Goal: Navigation & Orientation: Find specific page/section

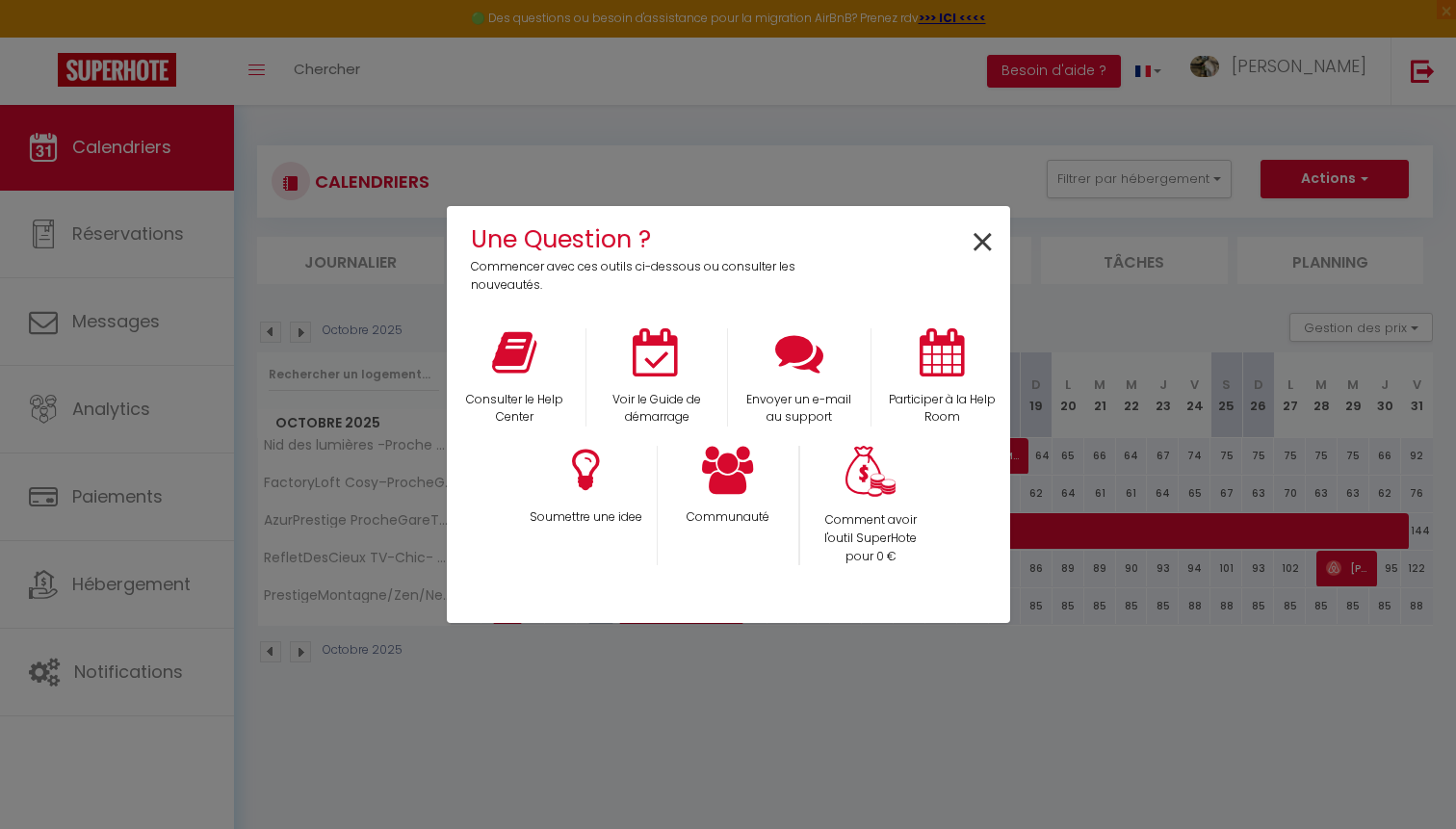
click at [979, 233] on span "×" at bounding box center [982, 243] width 26 height 60
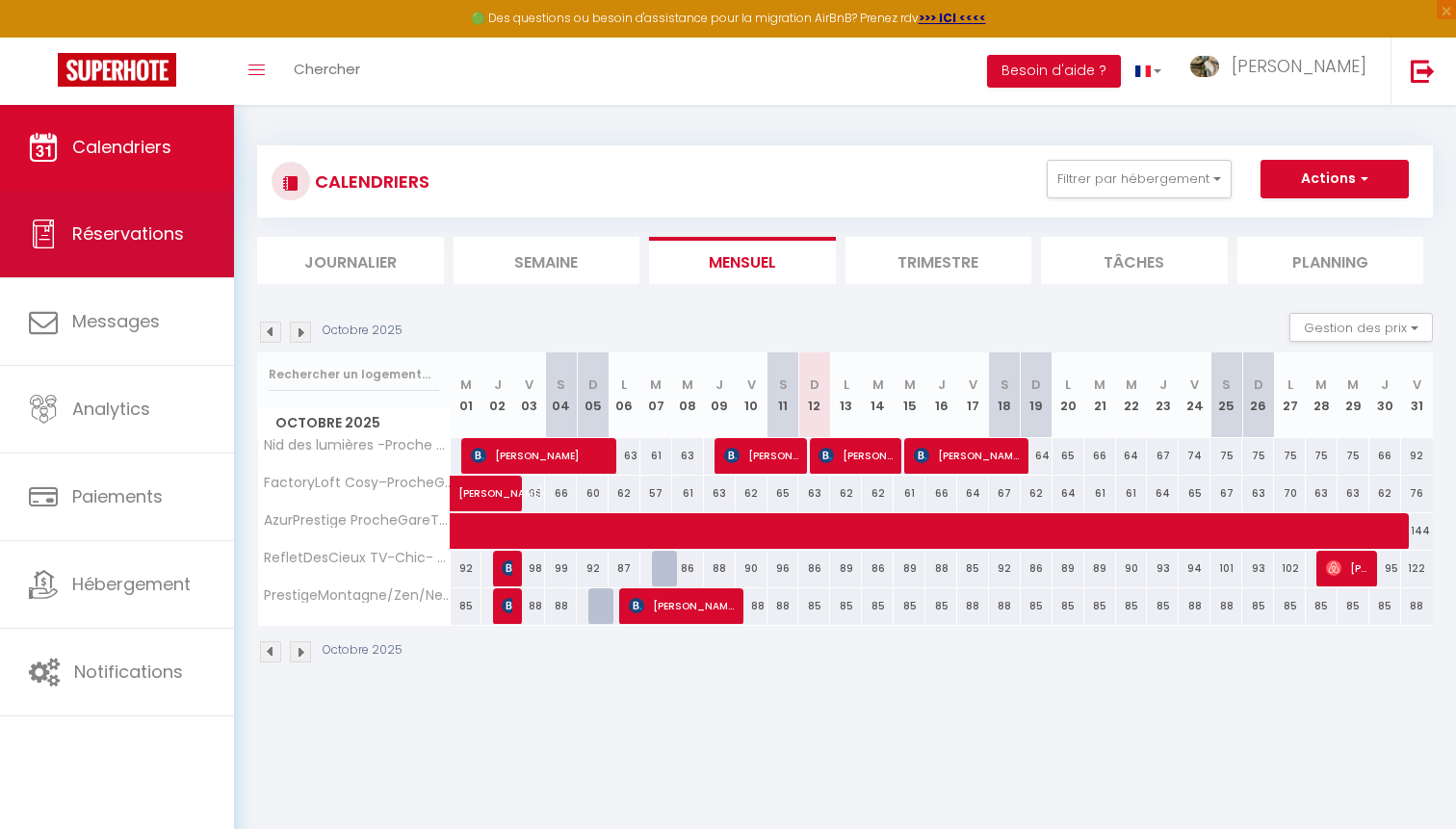
click at [174, 259] on link "Réservations" at bounding box center [117, 233] width 234 height 87
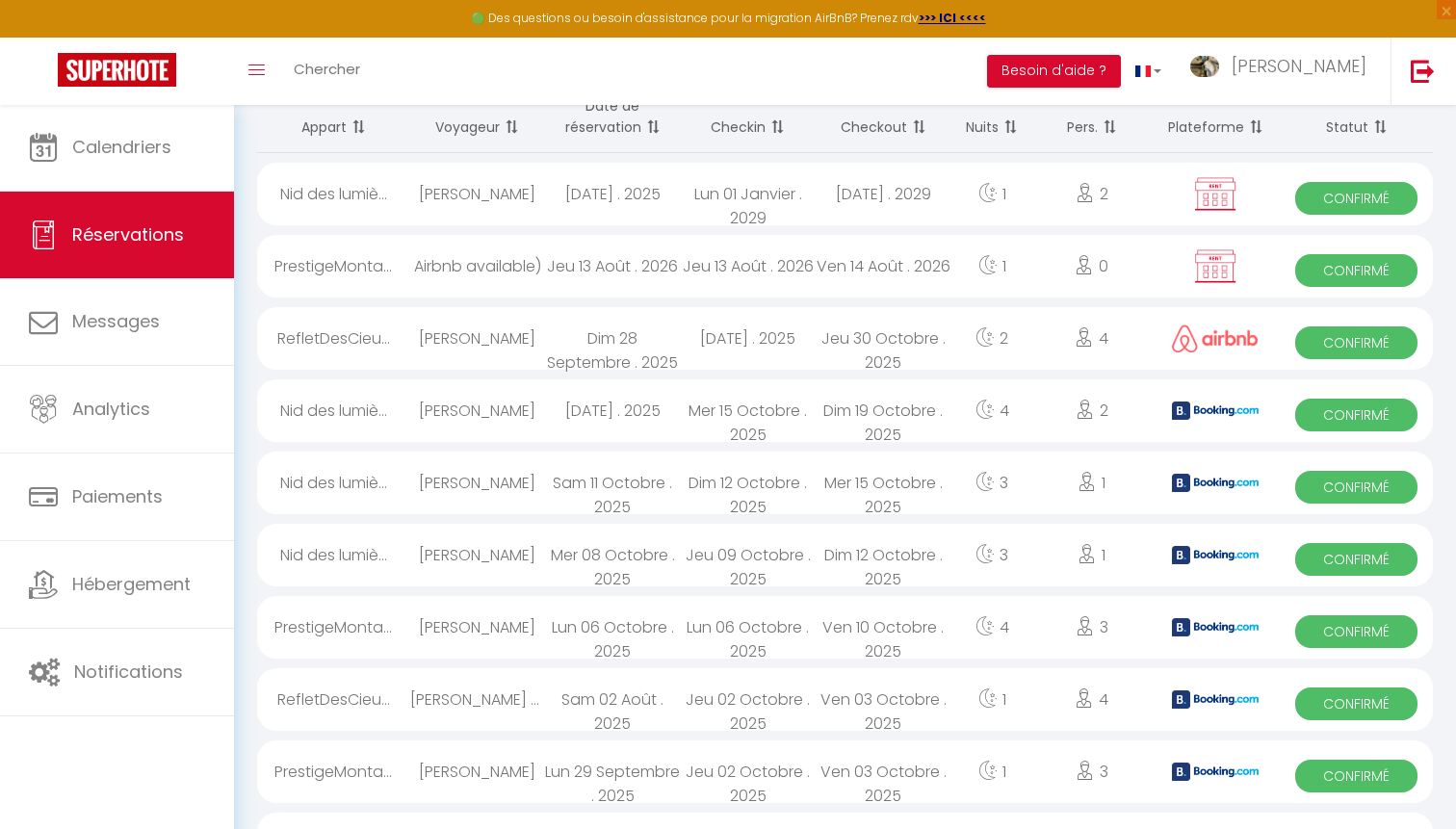
scroll to position [92, 0]
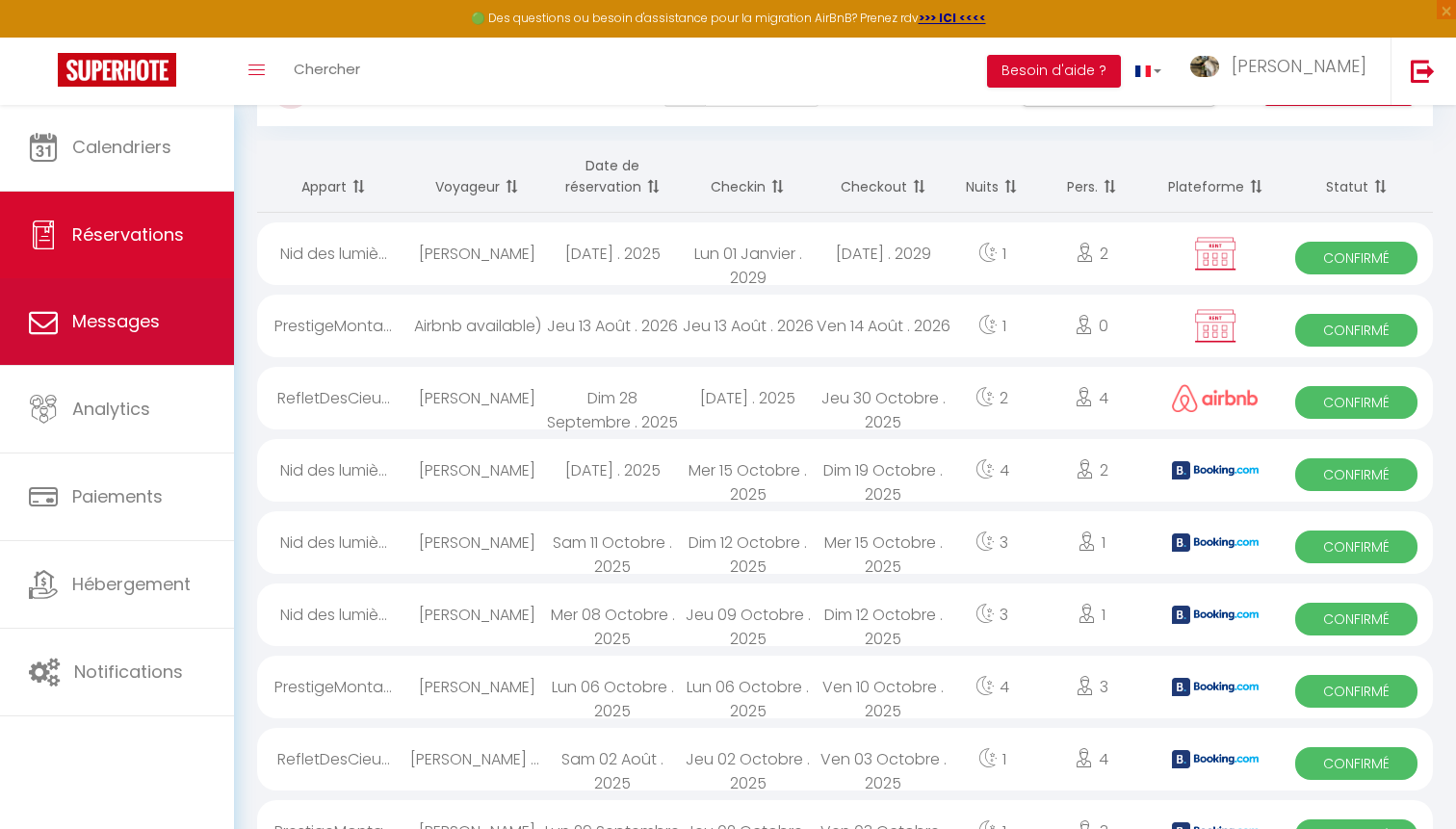
click at [159, 339] on link "Messages" at bounding box center [117, 321] width 234 height 87
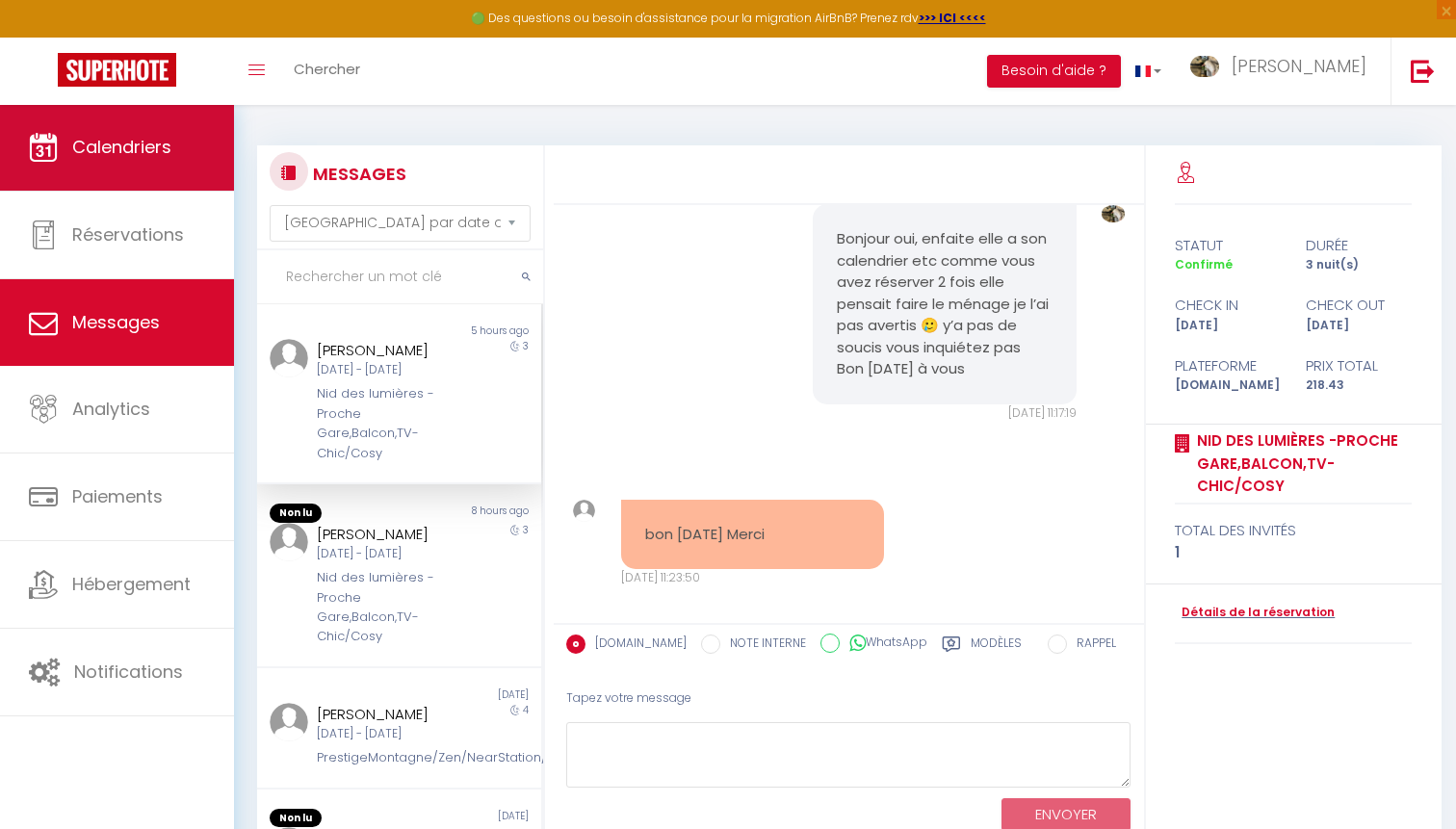
click at [120, 158] on span "Calendriers" at bounding box center [122, 146] width 99 height 24
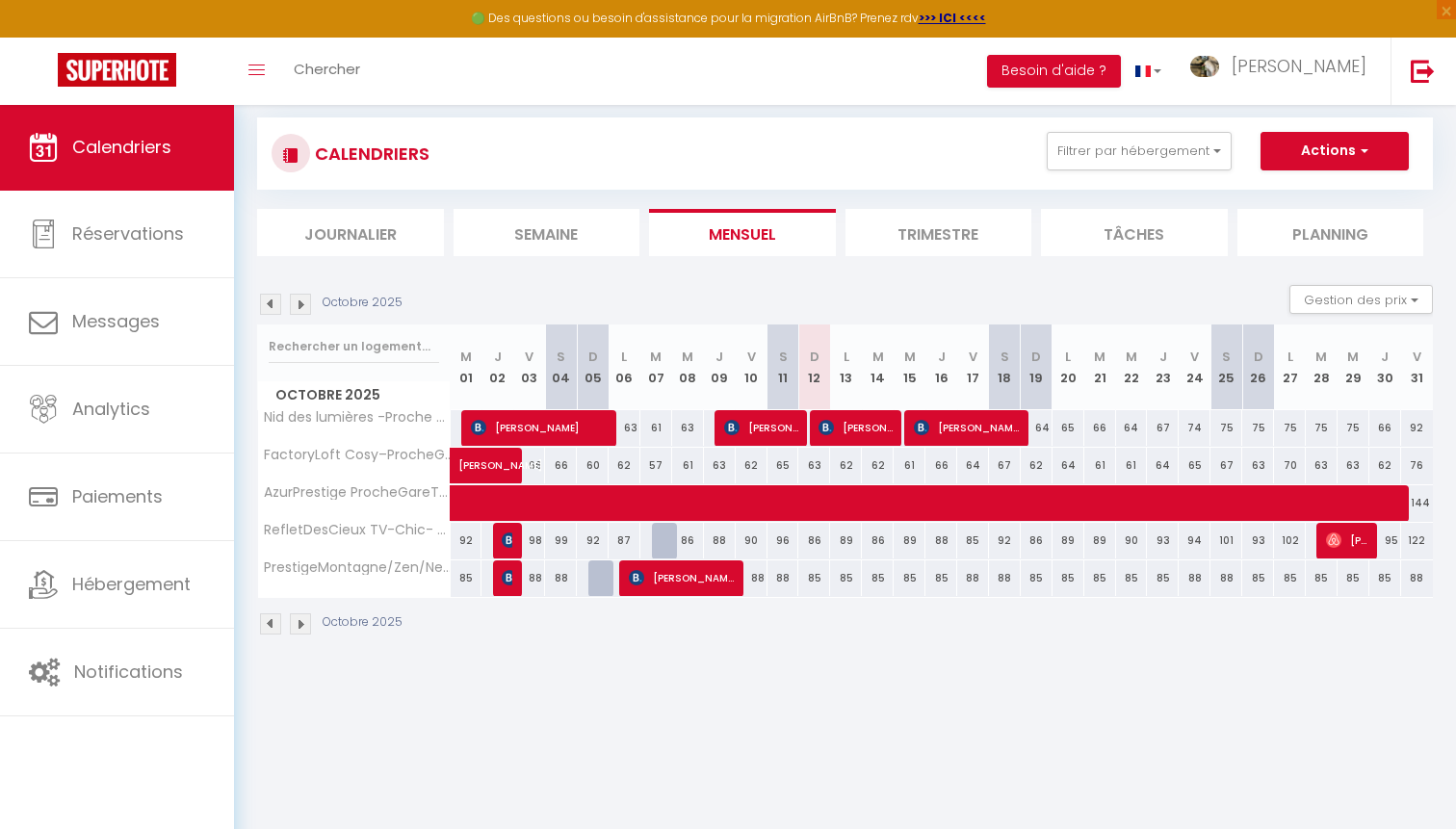
scroll to position [104, 0]
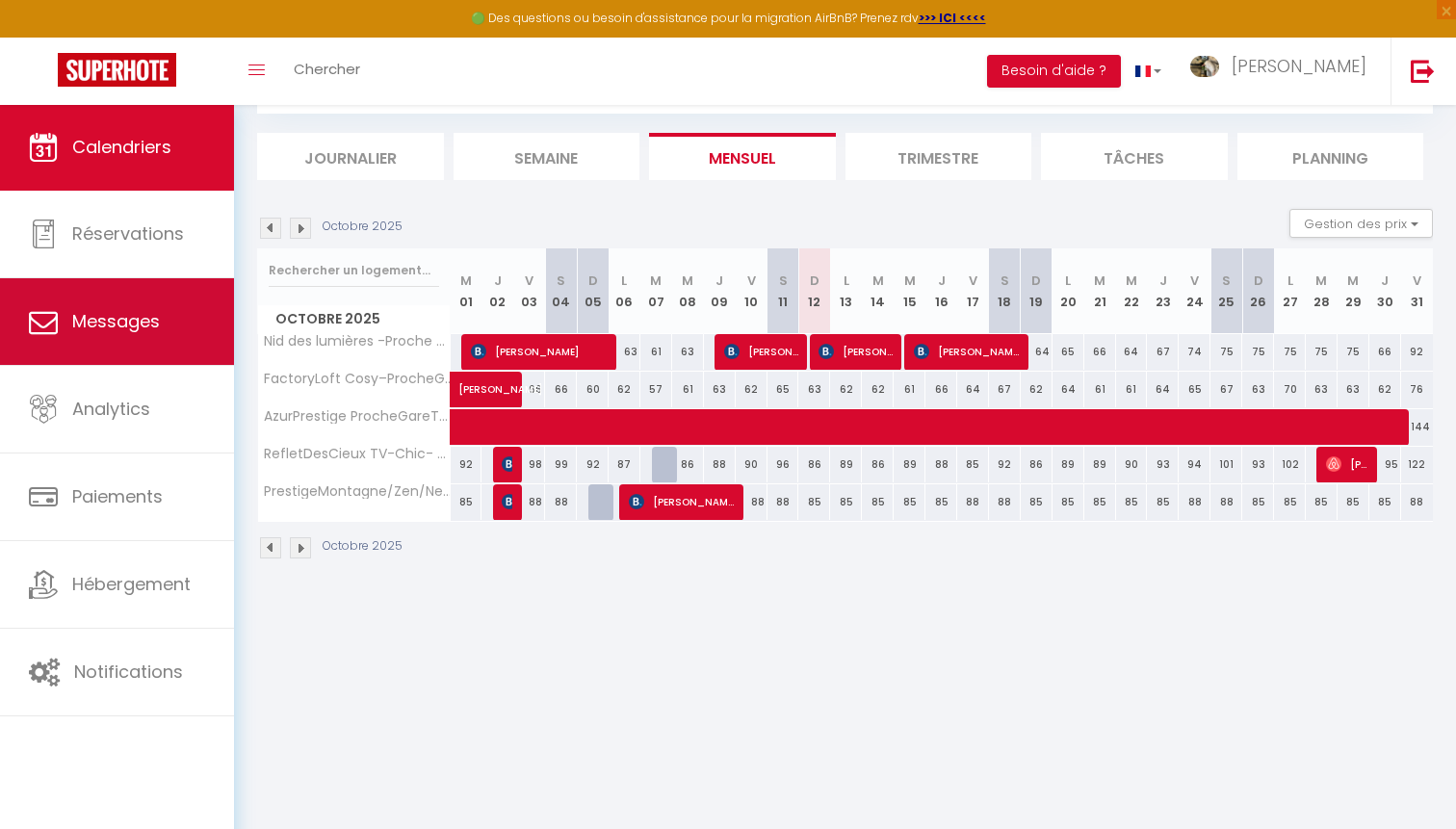
click at [145, 316] on span "Messages" at bounding box center [116, 321] width 88 height 24
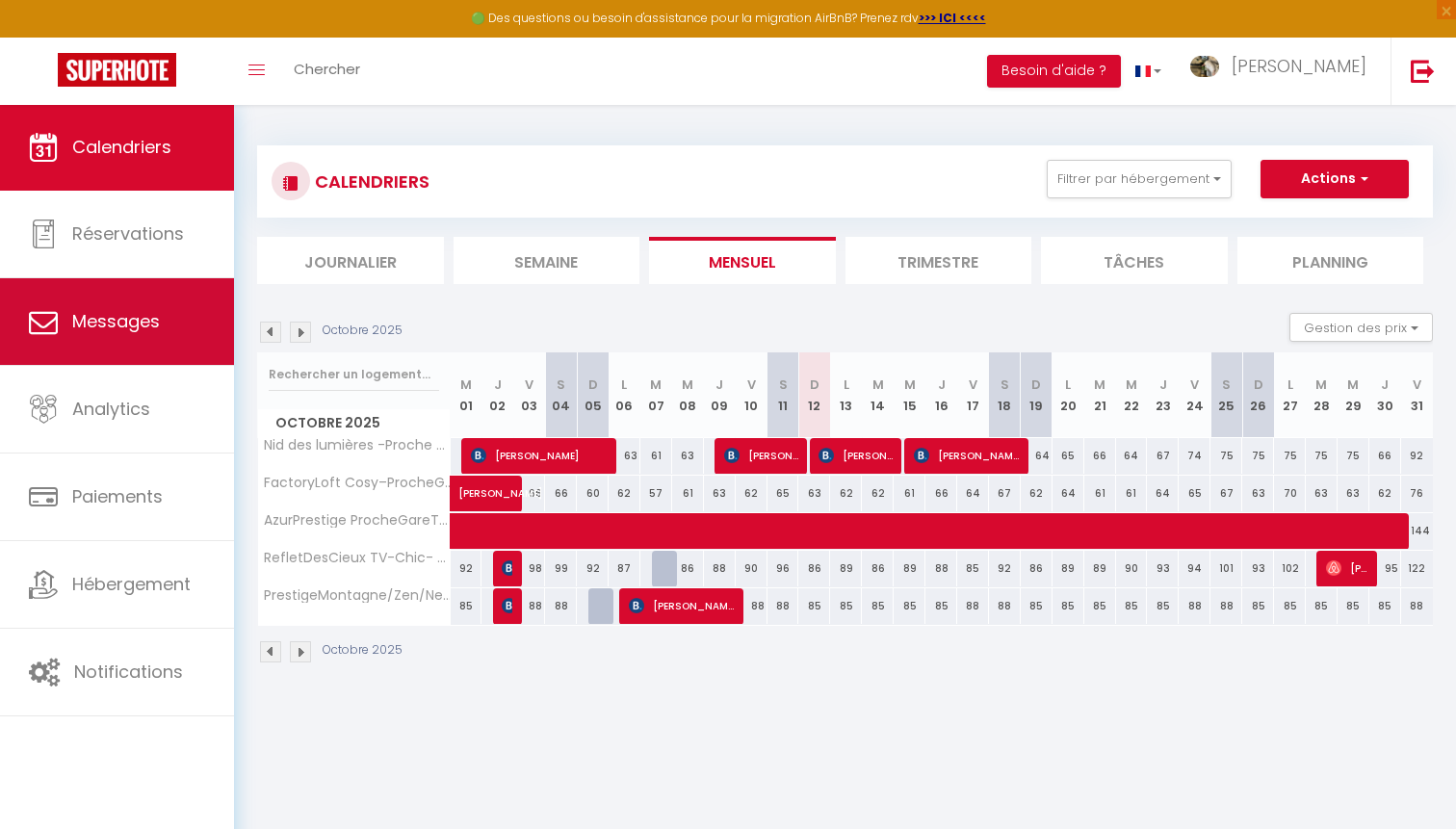
select select "message"
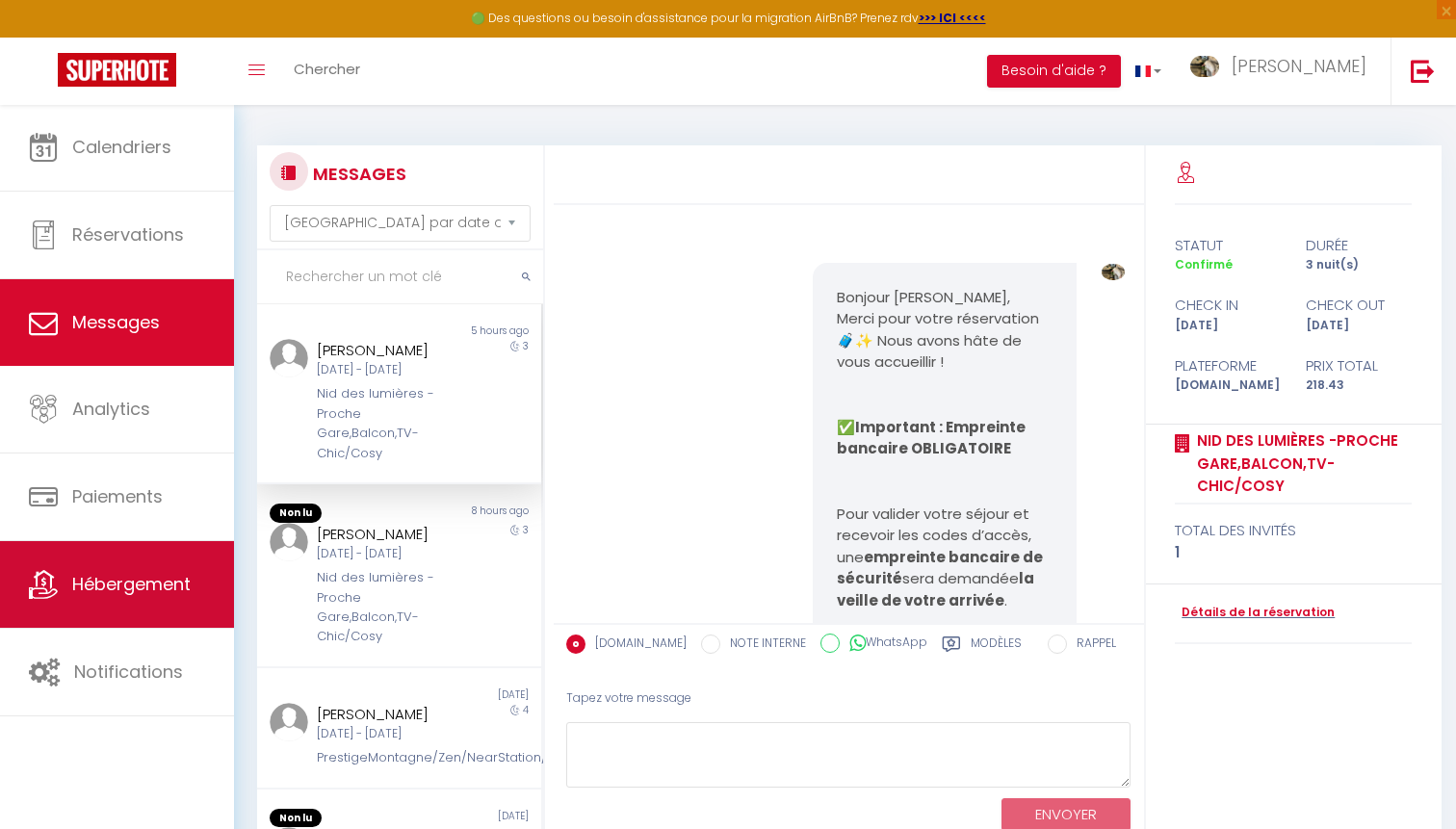
scroll to position [3144, 0]
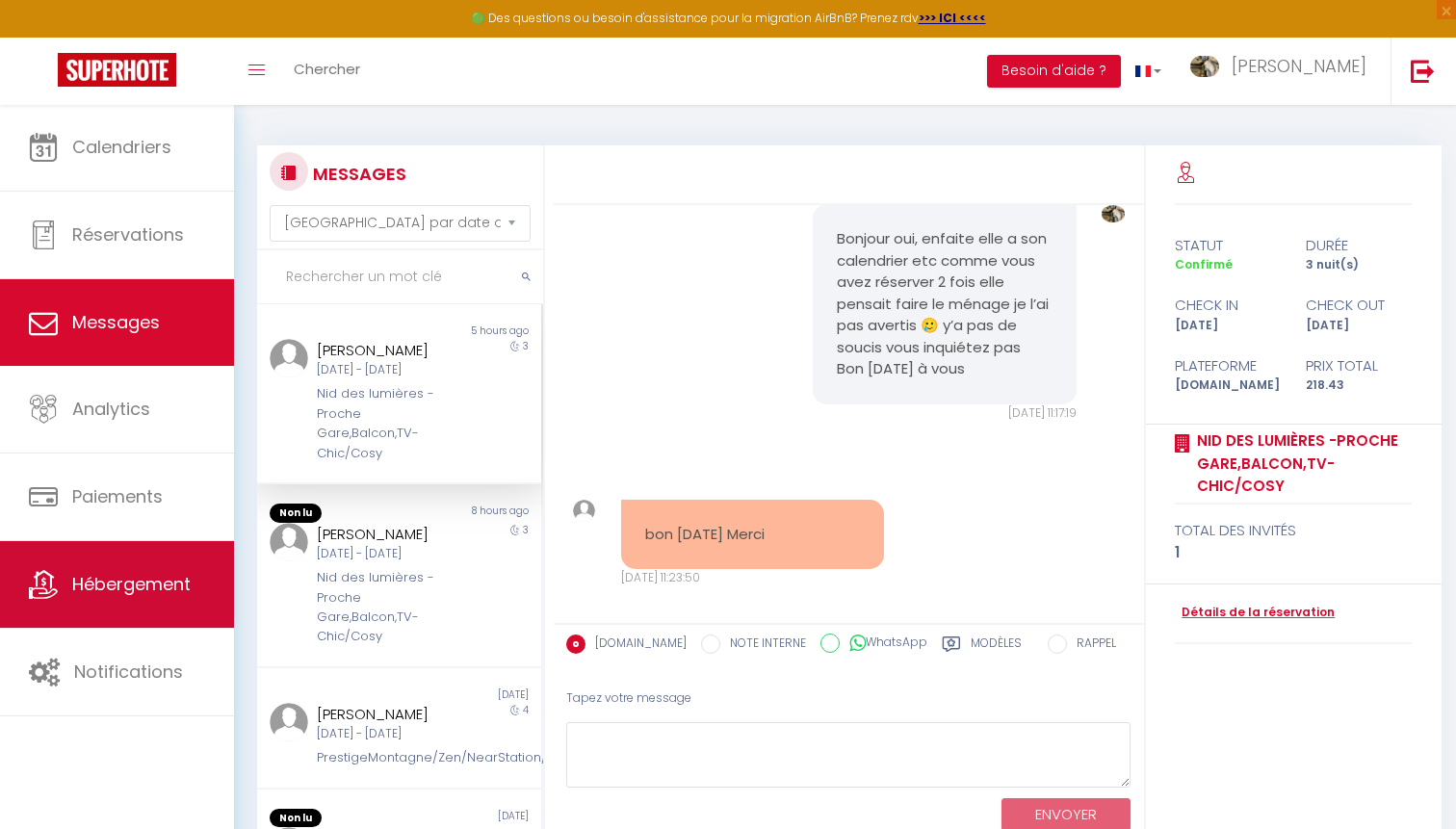
click at [108, 607] on link "Hébergement" at bounding box center [117, 584] width 234 height 87
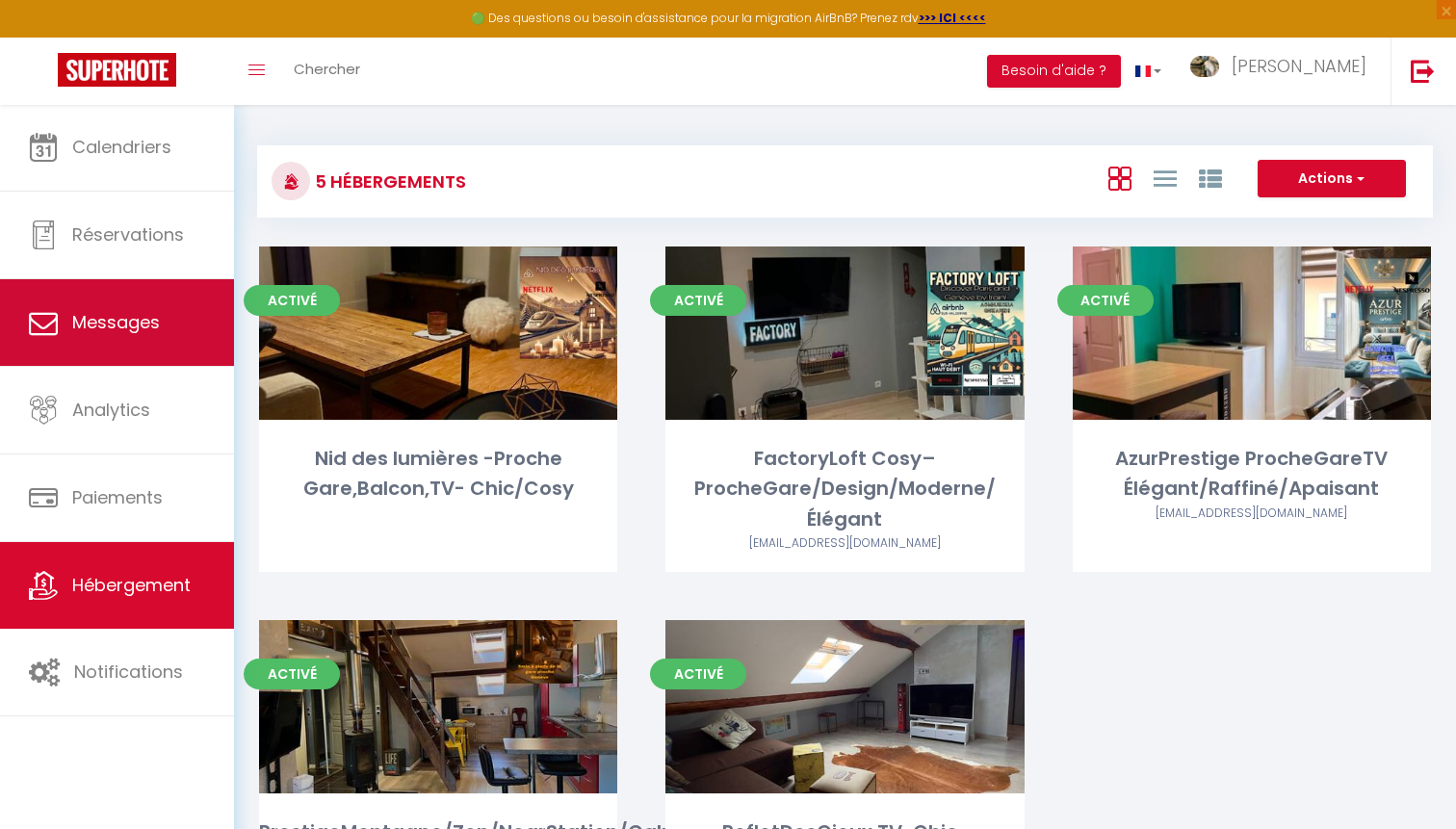
click at [110, 319] on span "Messages" at bounding box center [116, 322] width 88 height 24
select select "message"
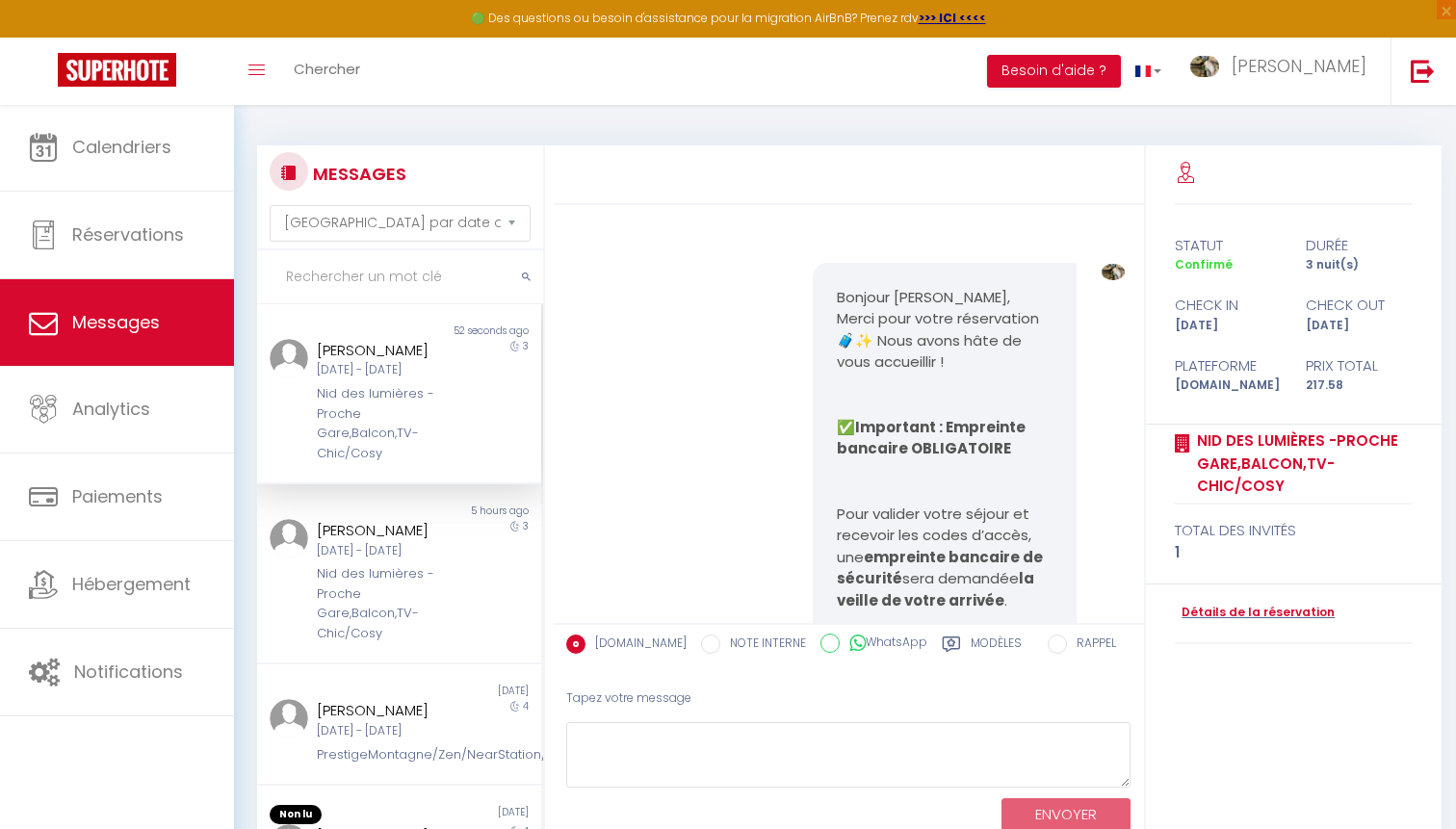
scroll to position [6743, 0]
